Goal: Task Accomplishment & Management: Complete application form

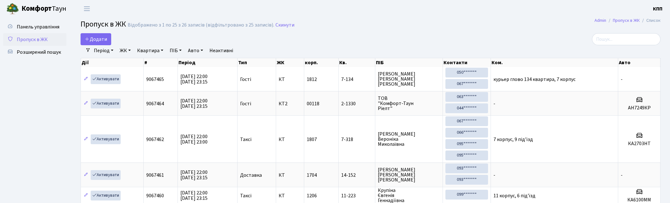
select select "25"
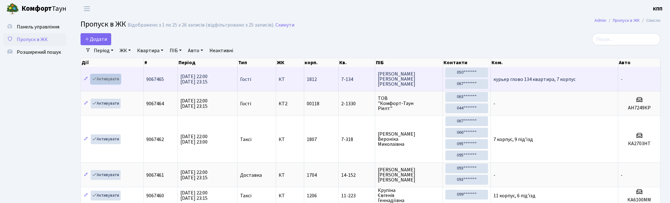
click at [112, 81] on link "Активувати" at bounding box center [106, 79] width 30 height 10
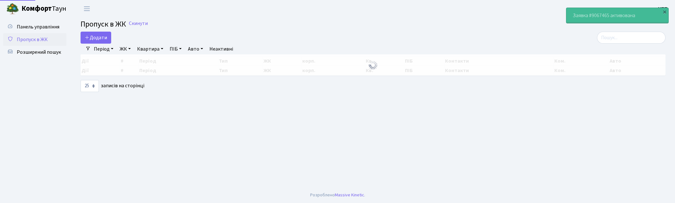
select select "25"
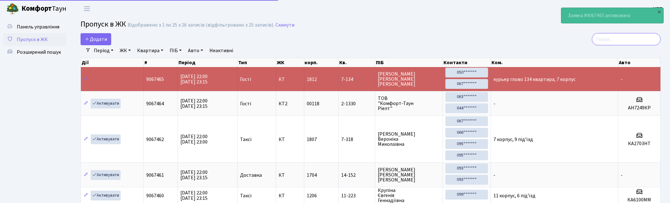
click at [625, 37] on input "search" at bounding box center [626, 39] width 69 height 12
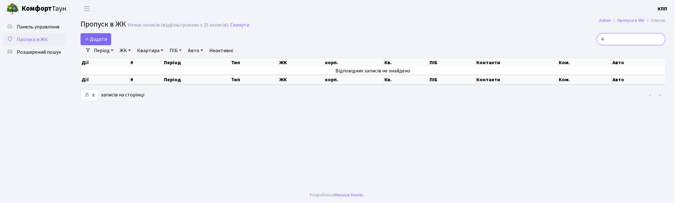
type input "4"
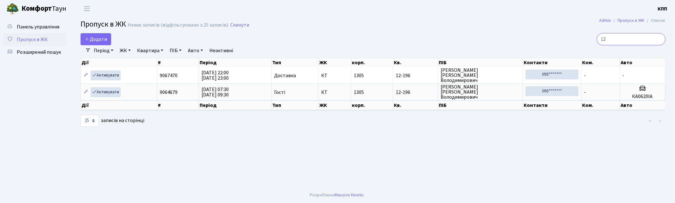
type input "1"
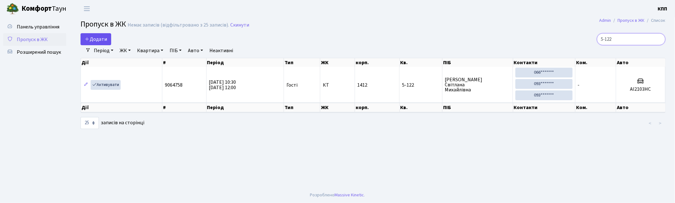
type input "5-122"
click at [90, 42] on span "Додати" at bounding box center [96, 39] width 22 height 7
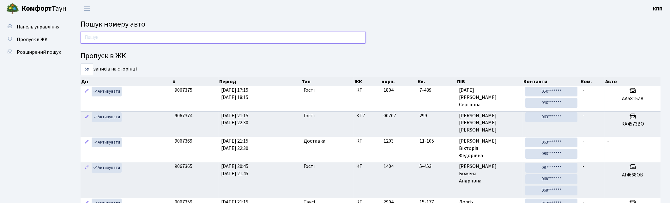
click at [342, 43] on input "text" at bounding box center [223, 38] width 285 height 12
click at [136, 40] on input "text" at bounding box center [223, 38] width 285 height 12
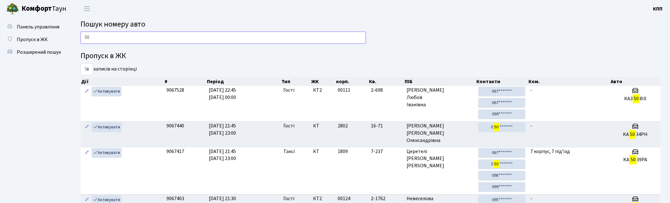
type input "50"
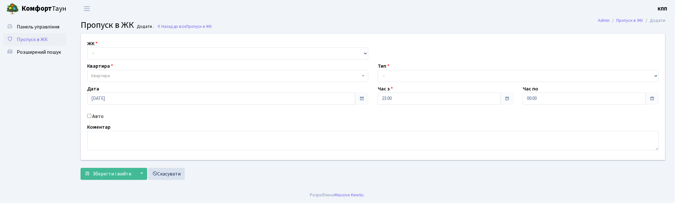
select select "271"
click at [87, 47] on select "- КТ, вул. Регенераторна, 4 КТ2, просп. Соборності, 17 КТ3, вул. Березнева, 16 …" at bounding box center [227, 53] width 281 height 12
select select
click at [107, 77] on span "Квартира" at bounding box center [100, 76] width 19 height 6
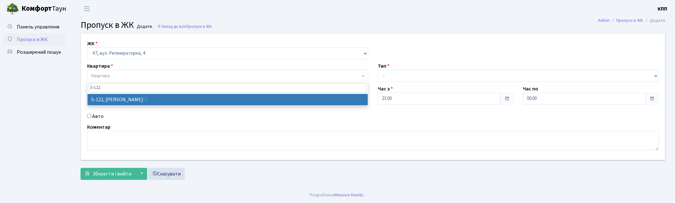
type input "5-122"
select select "2382"
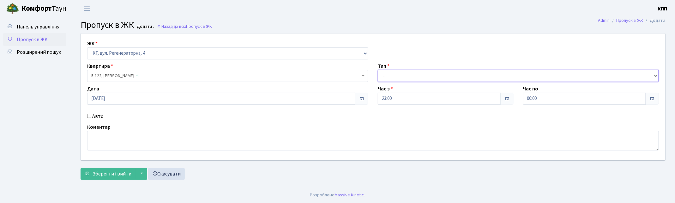
click at [439, 72] on select "- Доставка Таксі Гості Сервіс" at bounding box center [518, 76] width 281 height 12
select select "3"
click at [378, 70] on select "- Доставка Таксі Гості Сервіс" at bounding box center [518, 76] width 281 height 12
click at [96, 118] on label "Авто" at bounding box center [97, 116] width 11 height 8
click at [91, 118] on input "Авто" at bounding box center [89, 116] width 4 height 4
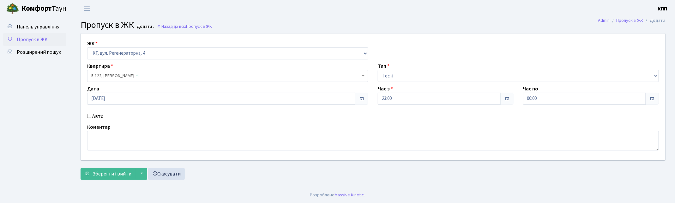
checkbox input "true"
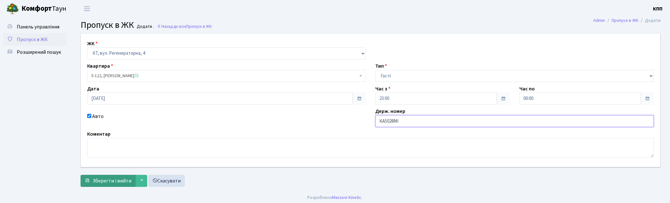
type input "КА5028МІ"
click at [103, 178] on span "Зберегти і вийти" at bounding box center [112, 180] width 39 height 7
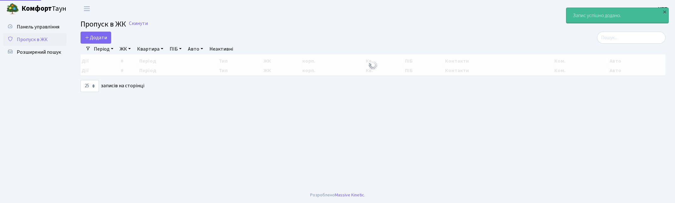
select select "25"
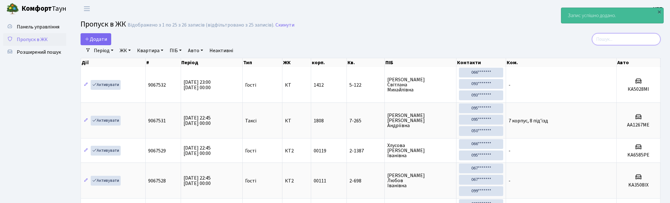
click at [631, 44] on input "search" at bounding box center [626, 39] width 69 height 12
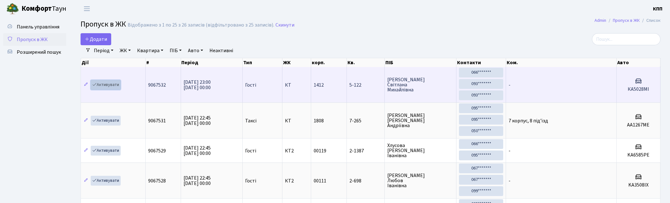
click at [114, 85] on link "Активувати" at bounding box center [106, 85] width 30 height 10
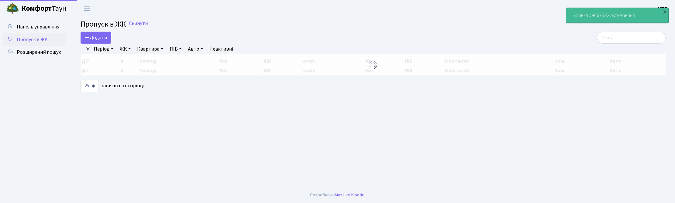
select select "25"
click at [617, 40] on input "search" at bounding box center [631, 38] width 69 height 12
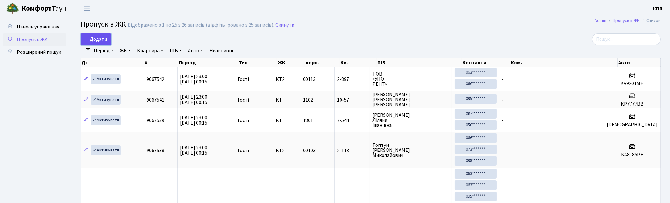
click at [99, 39] on span "Додати" at bounding box center [96, 39] width 22 height 7
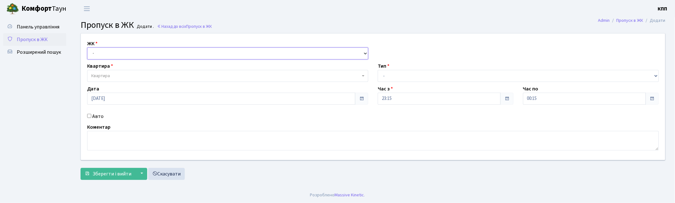
drag, startPoint x: 109, startPoint y: 55, endPoint x: 109, endPoint y: 59, distance: 3.8
click at [109, 55] on select "- КТ, вул. Регенераторна, 4 КТ2, просп. [STREET_ADDRESS] [STREET_ADDRESS] [PERS…" at bounding box center [227, 53] width 281 height 12
select select "271"
click at [87, 47] on select "- КТ, вул. Регенераторна, 4 КТ2, просп. [STREET_ADDRESS] [STREET_ADDRESS] [PERS…" at bounding box center [227, 53] width 281 height 12
select select
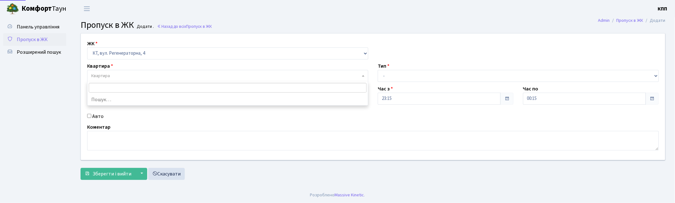
click at [109, 74] on span "Квартира" at bounding box center [100, 76] width 19 height 6
click at [97, 114] on label "Авто" at bounding box center [97, 116] width 11 height 8
click at [91, 114] on input "Авто" at bounding box center [89, 116] width 4 height 4
checkbox input "true"
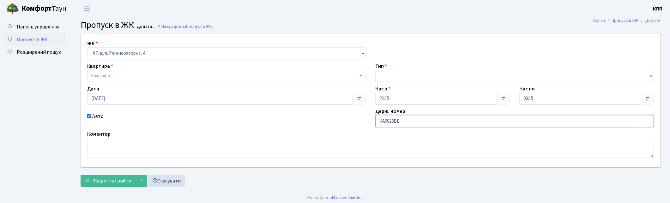
type input "КА0028ВЕ"
click at [125, 73] on span "Квартира" at bounding box center [224, 76] width 267 height 6
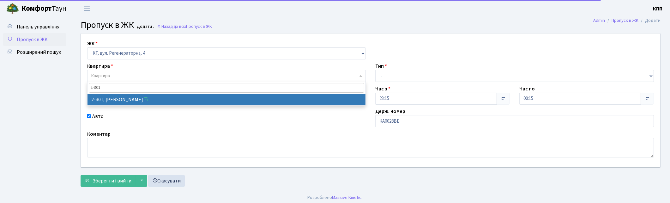
type input "2-301"
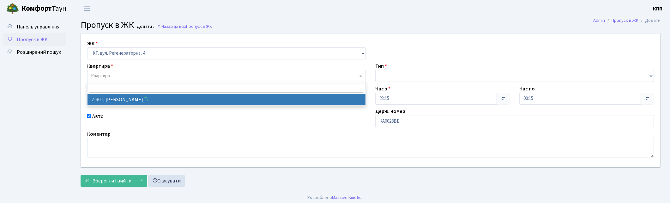
select select "1315"
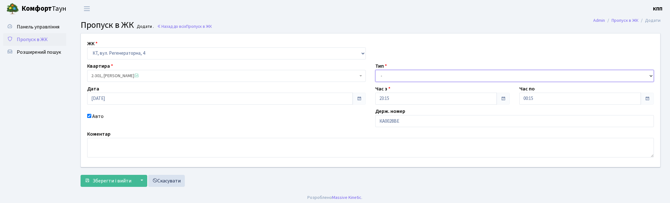
click at [394, 80] on select "- Доставка Таксі Гості Сервіс" at bounding box center [514, 76] width 279 height 12
select select "3"
click at [375, 70] on select "- Доставка Таксі Гості Сервіс" at bounding box center [514, 76] width 279 height 12
click at [103, 182] on span "Зберегти і вийти" at bounding box center [112, 180] width 39 height 7
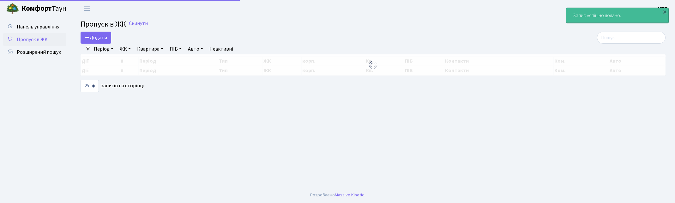
select select "25"
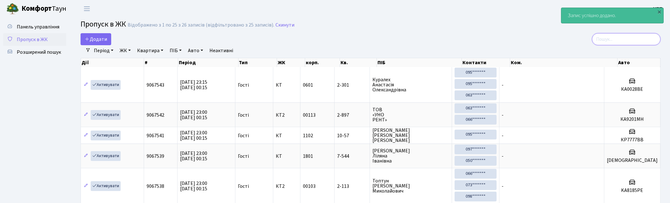
click at [632, 40] on input "search" at bounding box center [626, 39] width 69 height 12
